Goal: Task Accomplishment & Management: Use online tool/utility

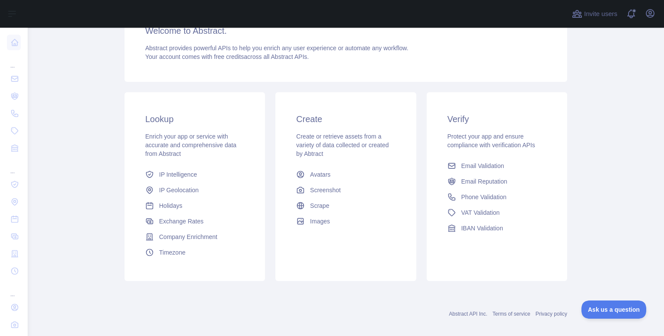
scroll to position [87, 0]
click at [485, 196] on span "Phone Validation" at bounding box center [484, 196] width 45 height 9
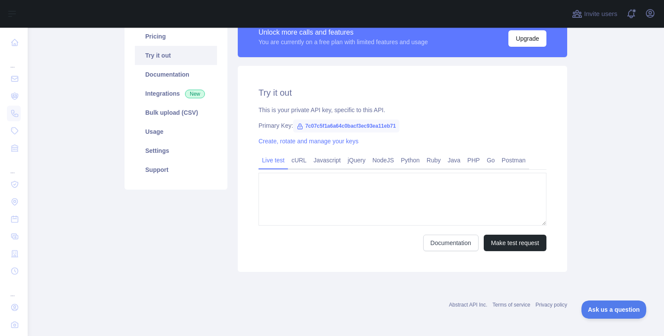
type textarea "**********"
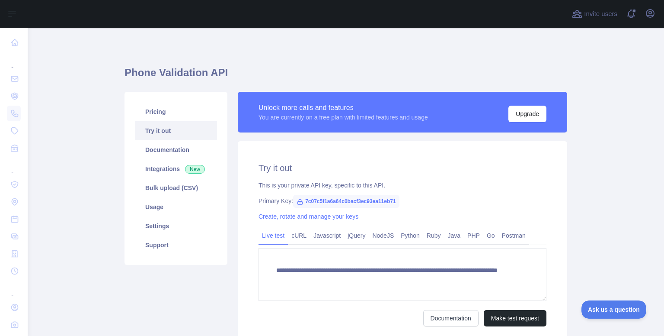
scroll to position [74, 0]
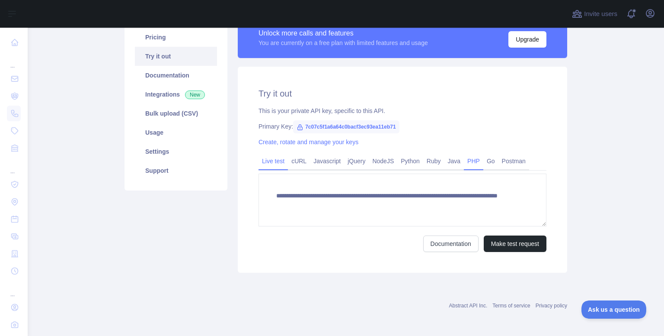
click at [472, 160] on link "PHP" at bounding box center [473, 161] width 19 height 14
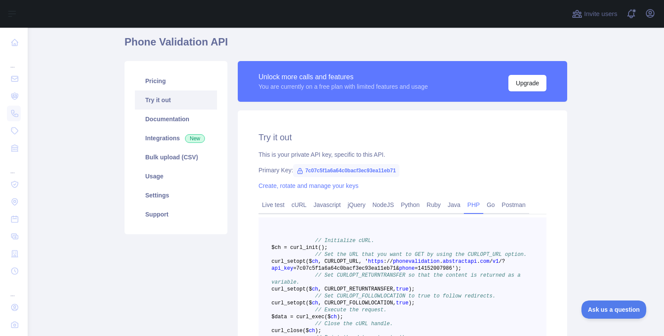
scroll to position [0, 0]
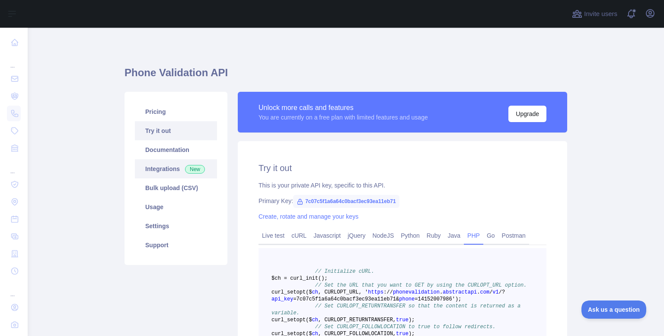
click at [164, 168] on link "Integrations New" at bounding box center [176, 168] width 82 height 19
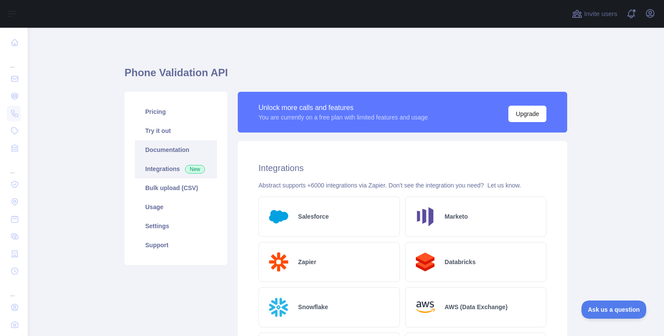
click at [171, 151] on link "Documentation" at bounding box center [176, 149] width 82 height 19
click at [161, 154] on link "Documentation" at bounding box center [176, 149] width 82 height 19
click at [183, 131] on link "Try it out" at bounding box center [176, 130] width 82 height 19
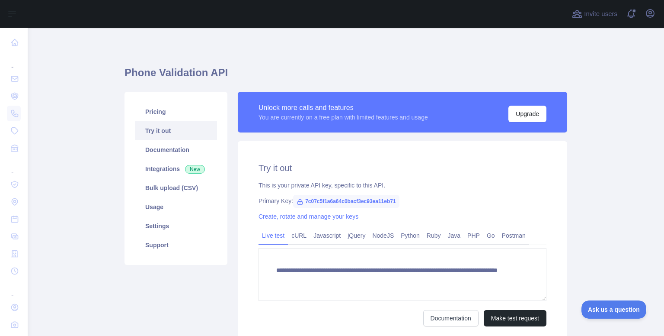
scroll to position [74, 0]
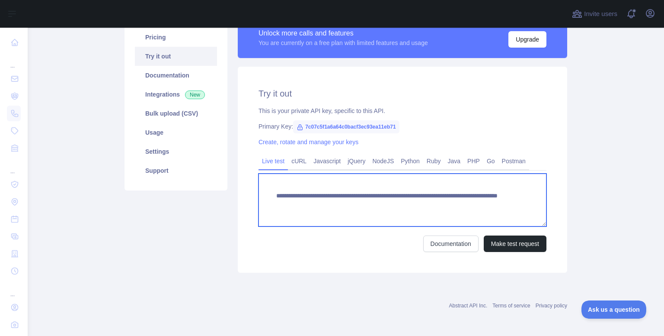
drag, startPoint x: 460, startPoint y: 203, endPoint x: 298, endPoint y: 203, distance: 162.6
click at [298, 203] on textarea "**********" at bounding box center [403, 199] width 288 height 53
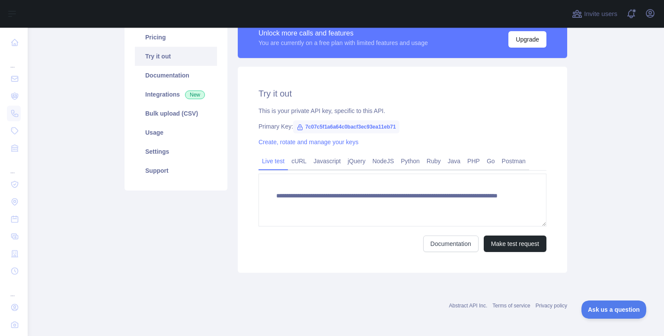
click at [336, 122] on span "7c07c5f1a6a64c0bacf3ec93ea11eb71" at bounding box center [346, 126] width 106 height 13
click at [330, 124] on span "7c07c5f1a6a64c0bacf3ec93ea11eb71" at bounding box center [346, 126] width 106 height 13
copy span "7c07c5f1a6a64c0bacf3ec93ea11eb71"
